Goal: Find specific page/section: Find specific page/section

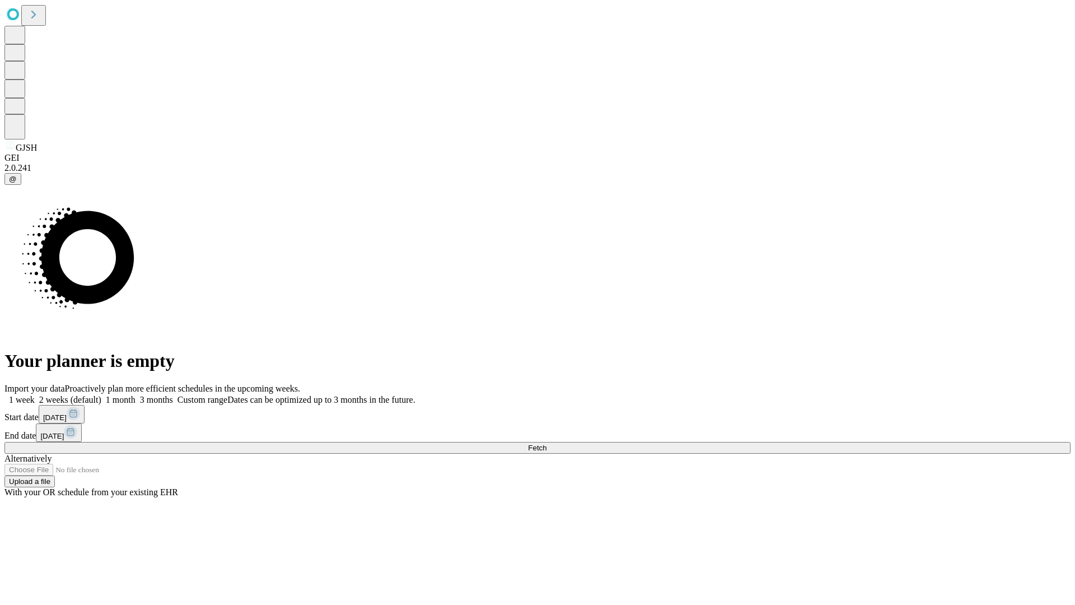
click at [546, 443] on span "Fetch" at bounding box center [537, 447] width 18 height 8
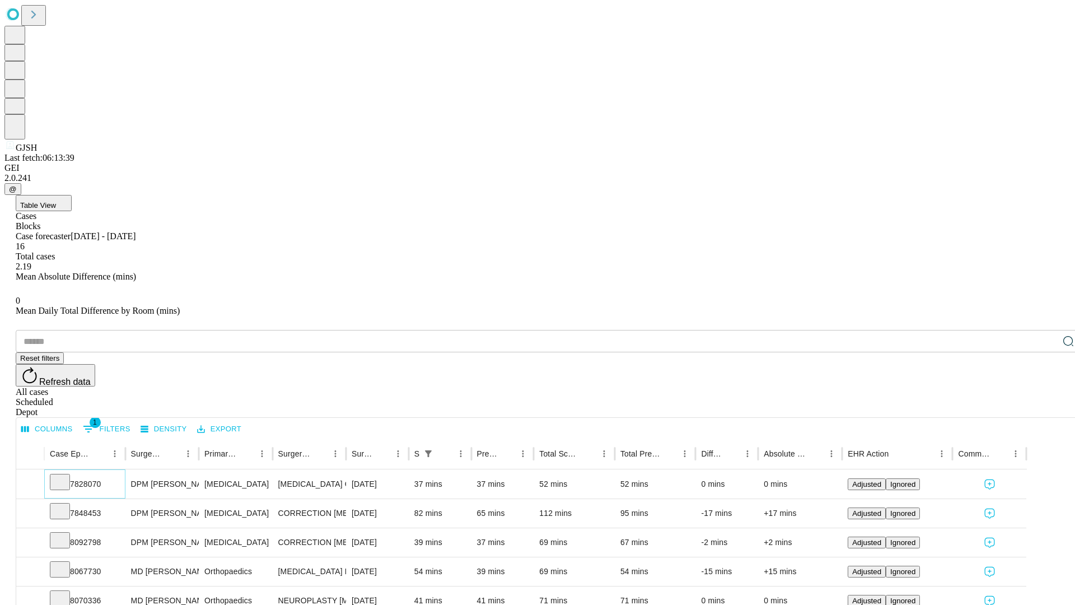
click at [66, 475] on icon at bounding box center [59, 480] width 11 height 11
